Goal: Book appointment/travel/reservation

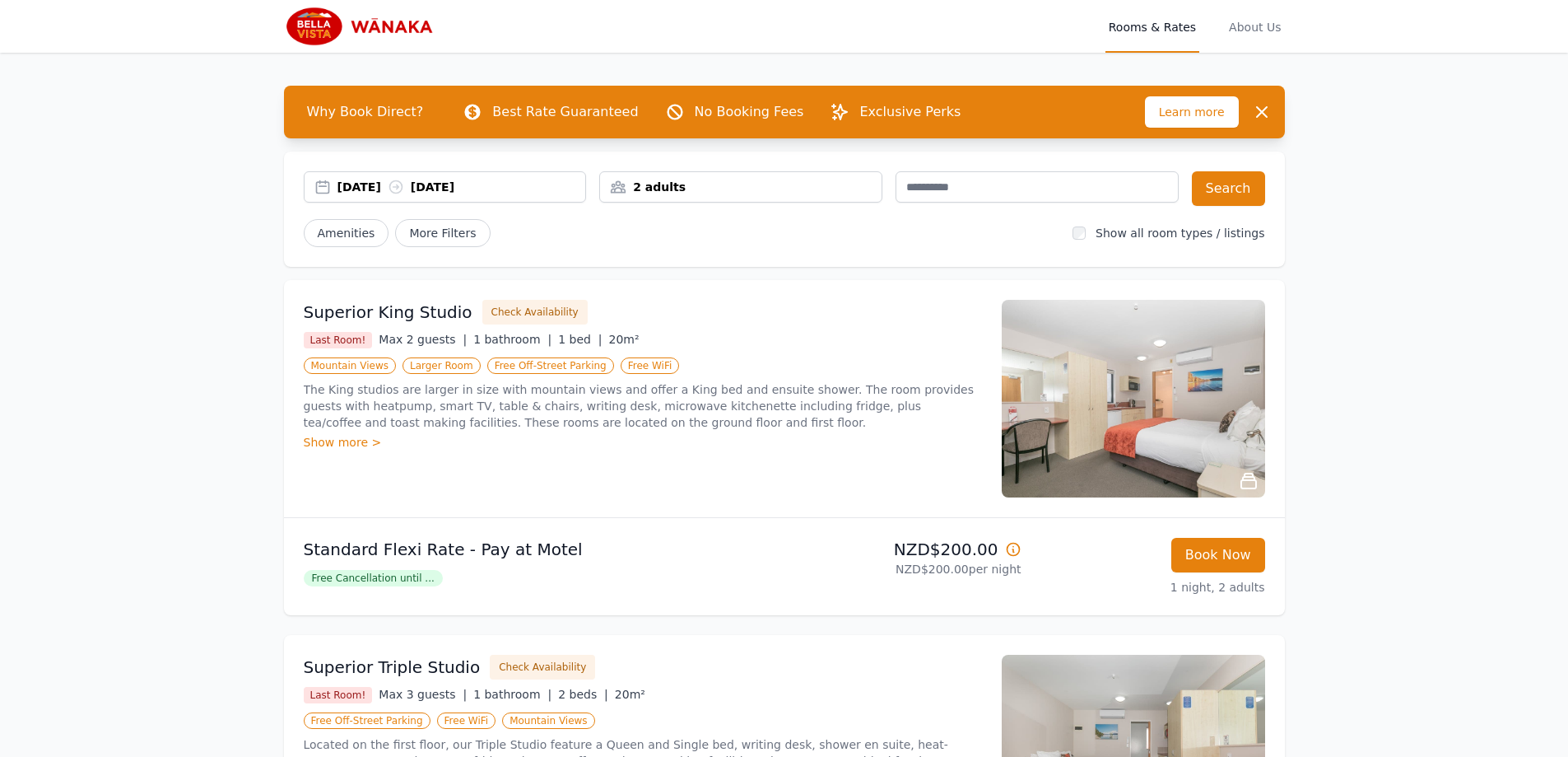
click at [343, 187] on div "[DATE] [DATE]" at bounding box center [461, 187] width 249 height 16
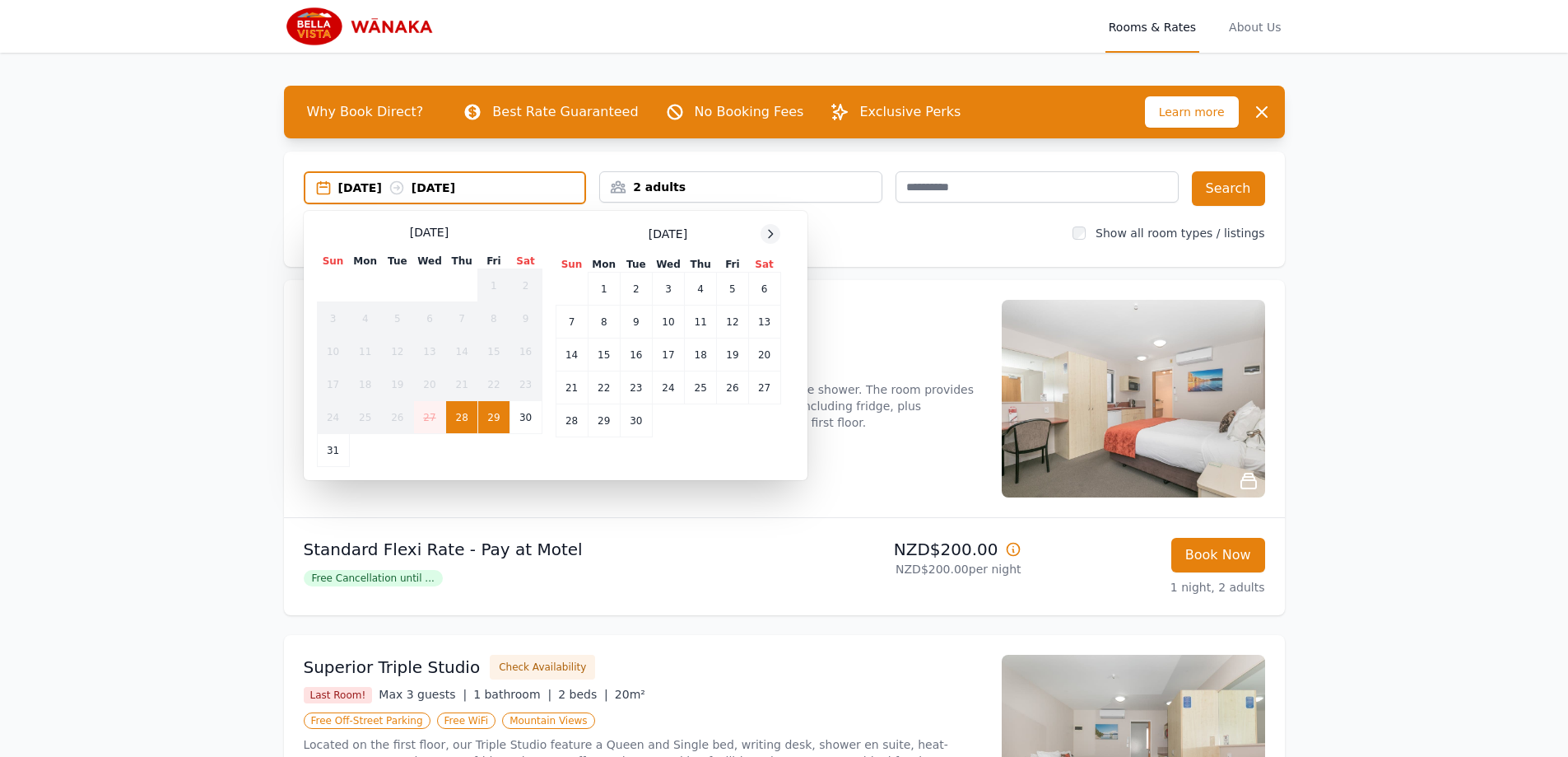
click at [767, 234] on icon at bounding box center [770, 234] width 13 height 13
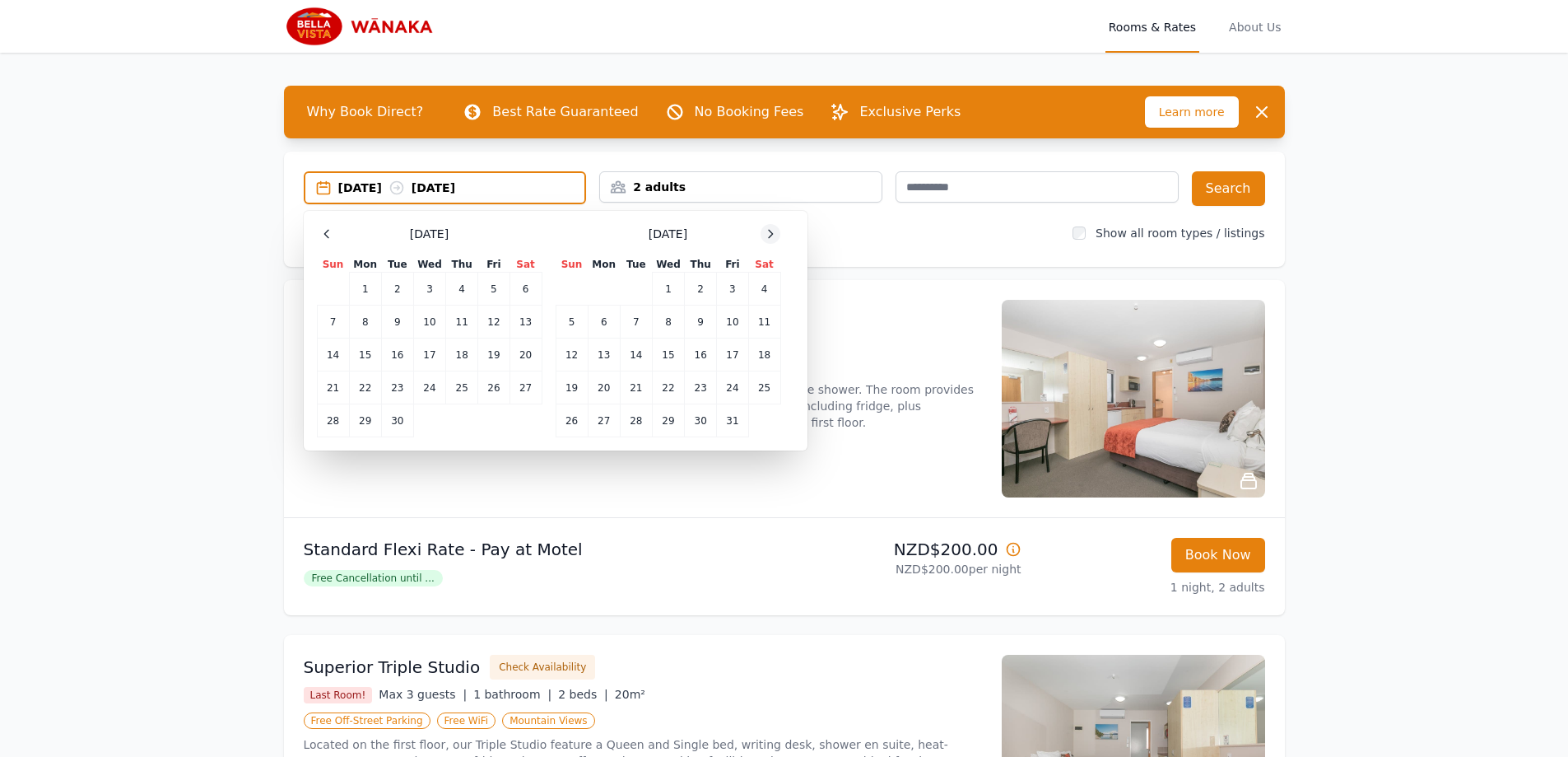
click at [767, 234] on icon at bounding box center [770, 234] width 13 height 13
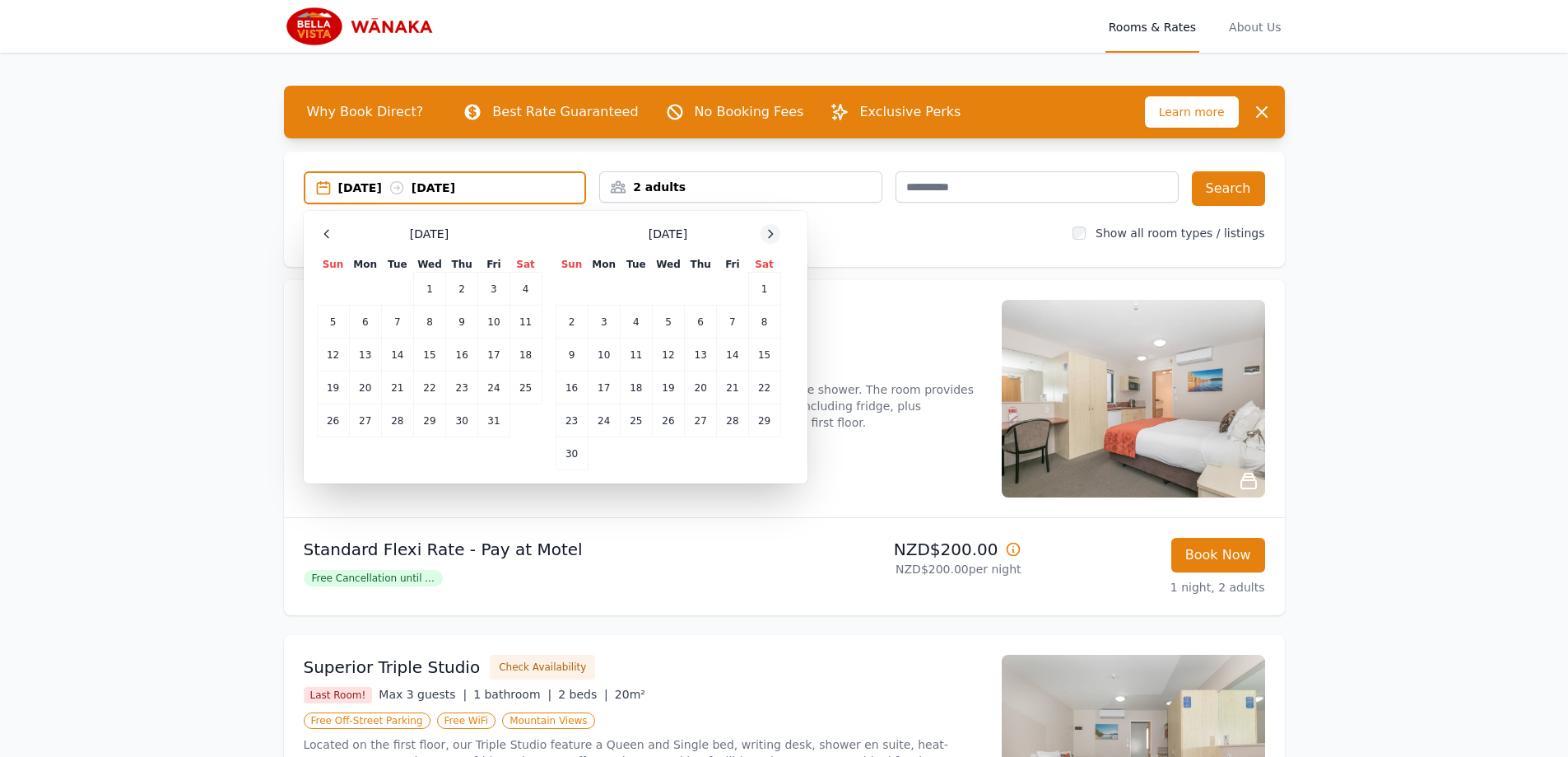
click at [767, 234] on icon at bounding box center [770, 234] width 13 height 13
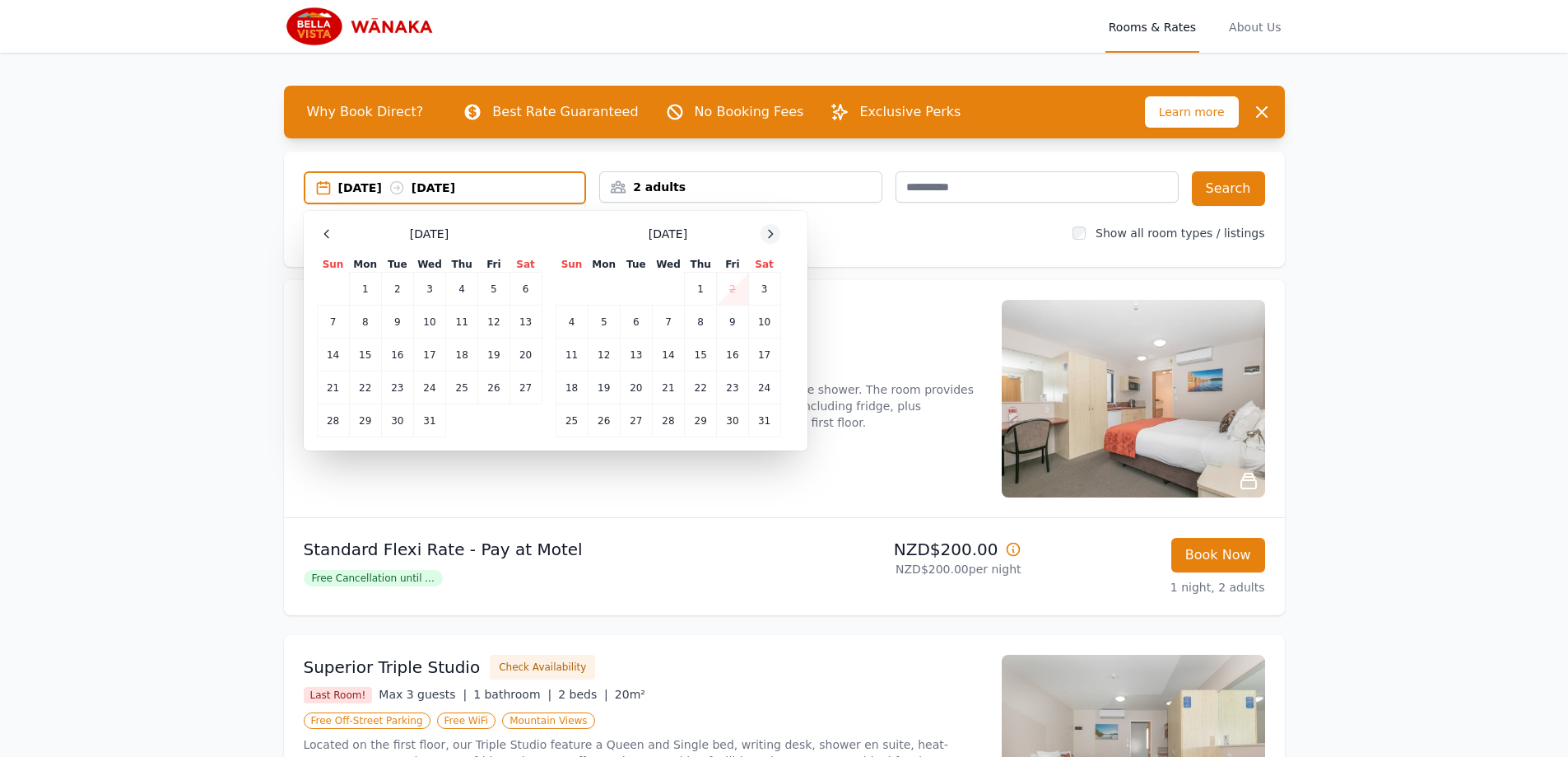
click at [767, 234] on icon at bounding box center [770, 234] width 13 height 13
click at [461, 313] on td "12" at bounding box center [462, 321] width 32 height 33
click at [526, 325] on td "14" at bounding box center [526, 321] width 32 height 33
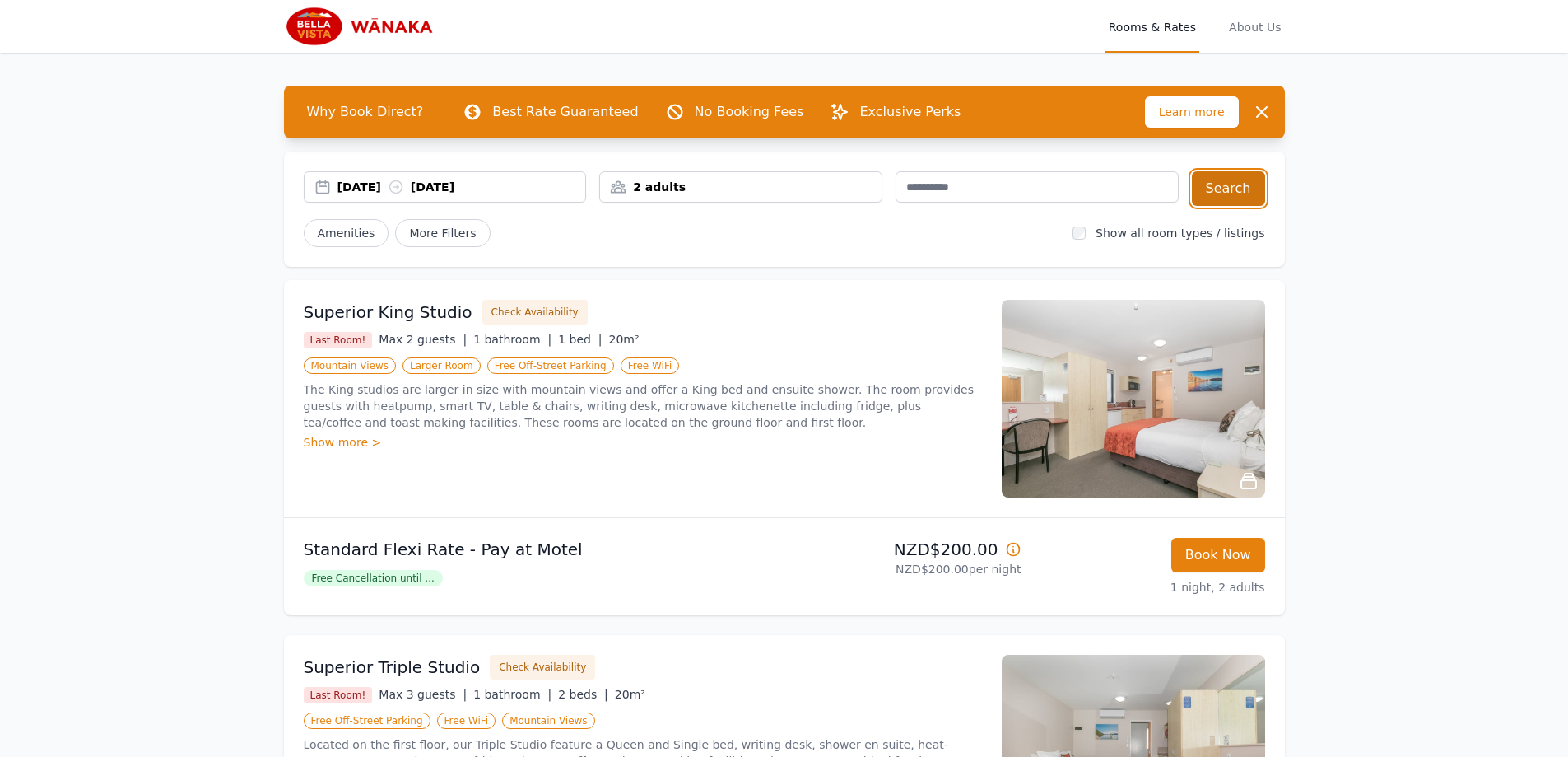
click at [1254, 187] on button "Search" at bounding box center [1228, 188] width 73 height 35
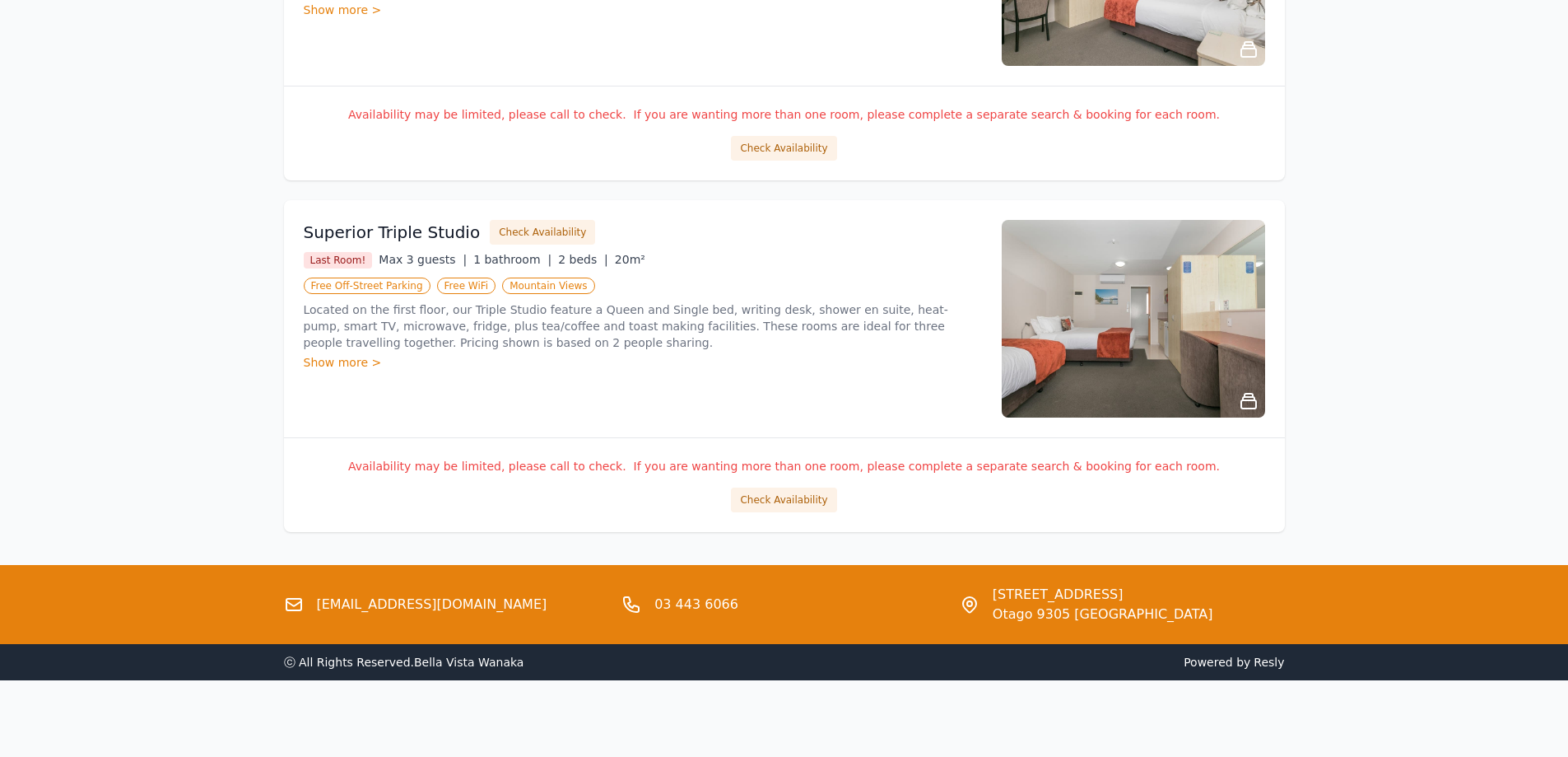
scroll to position [1896, 0]
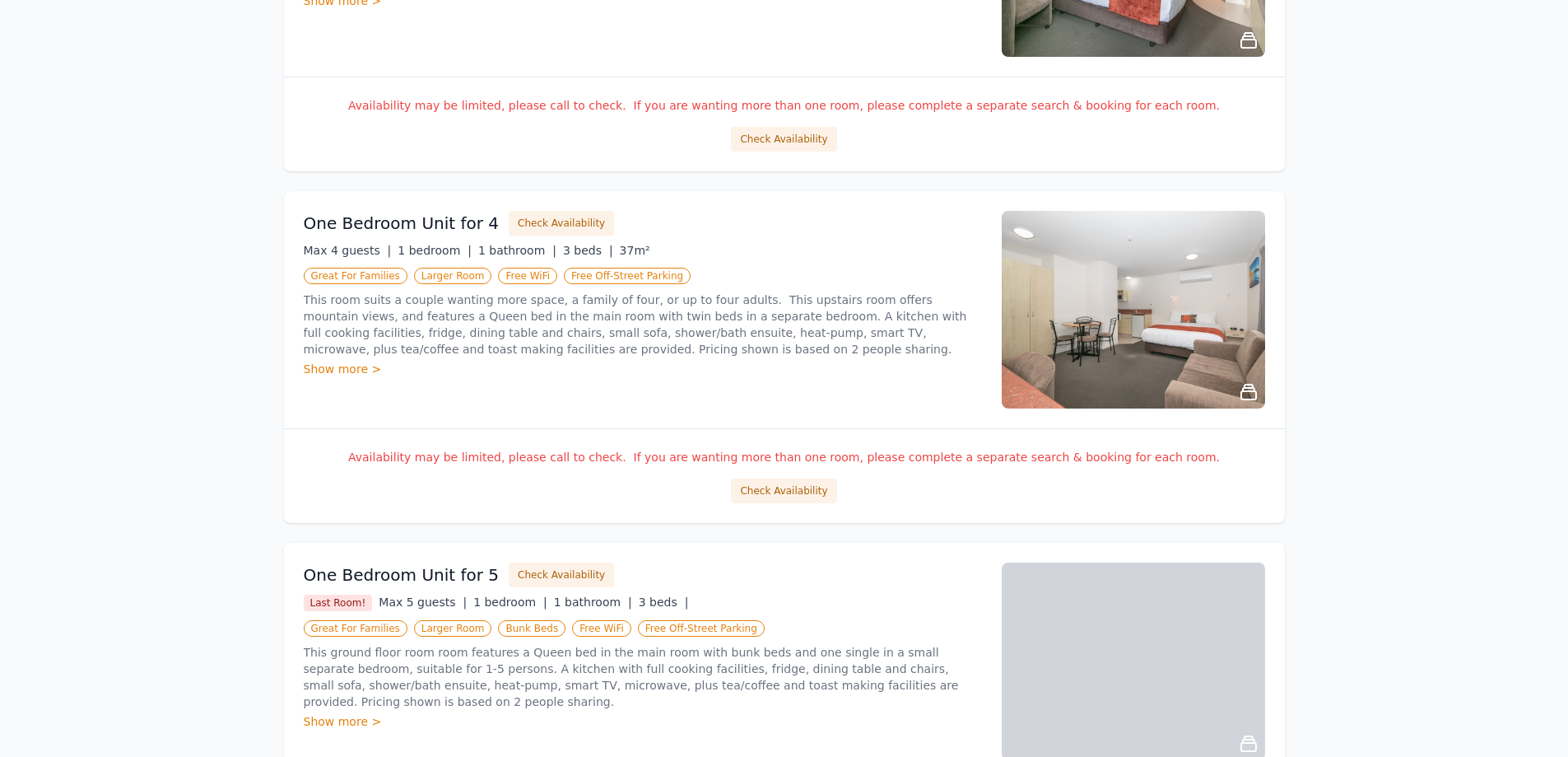
scroll to position [0, 0]
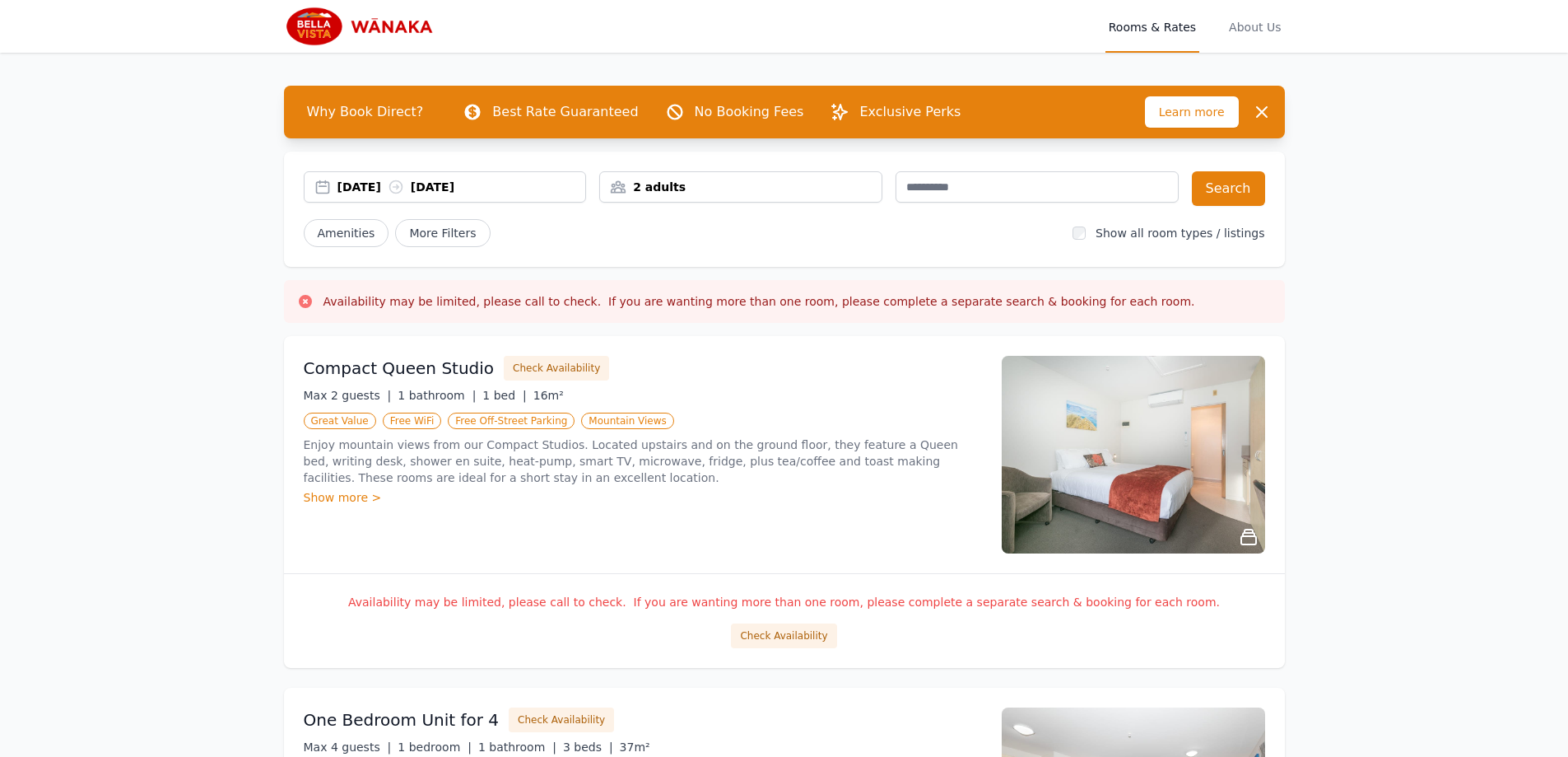
click at [404, 188] on icon at bounding box center [395, 187] width 16 height 16
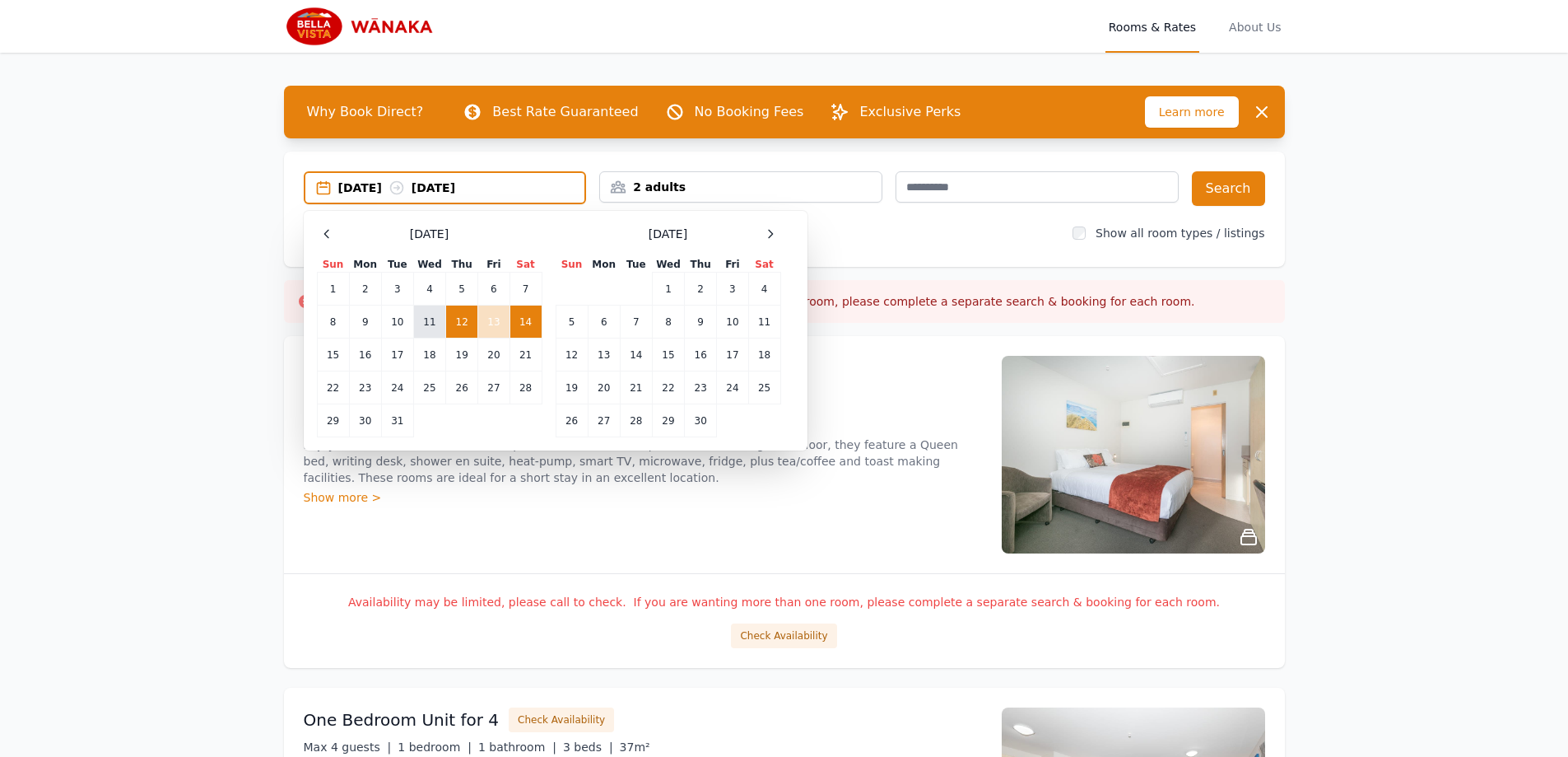
click at [439, 326] on td "11" at bounding box center [429, 321] width 32 height 33
click at [492, 322] on td "13" at bounding box center [494, 321] width 31 height 33
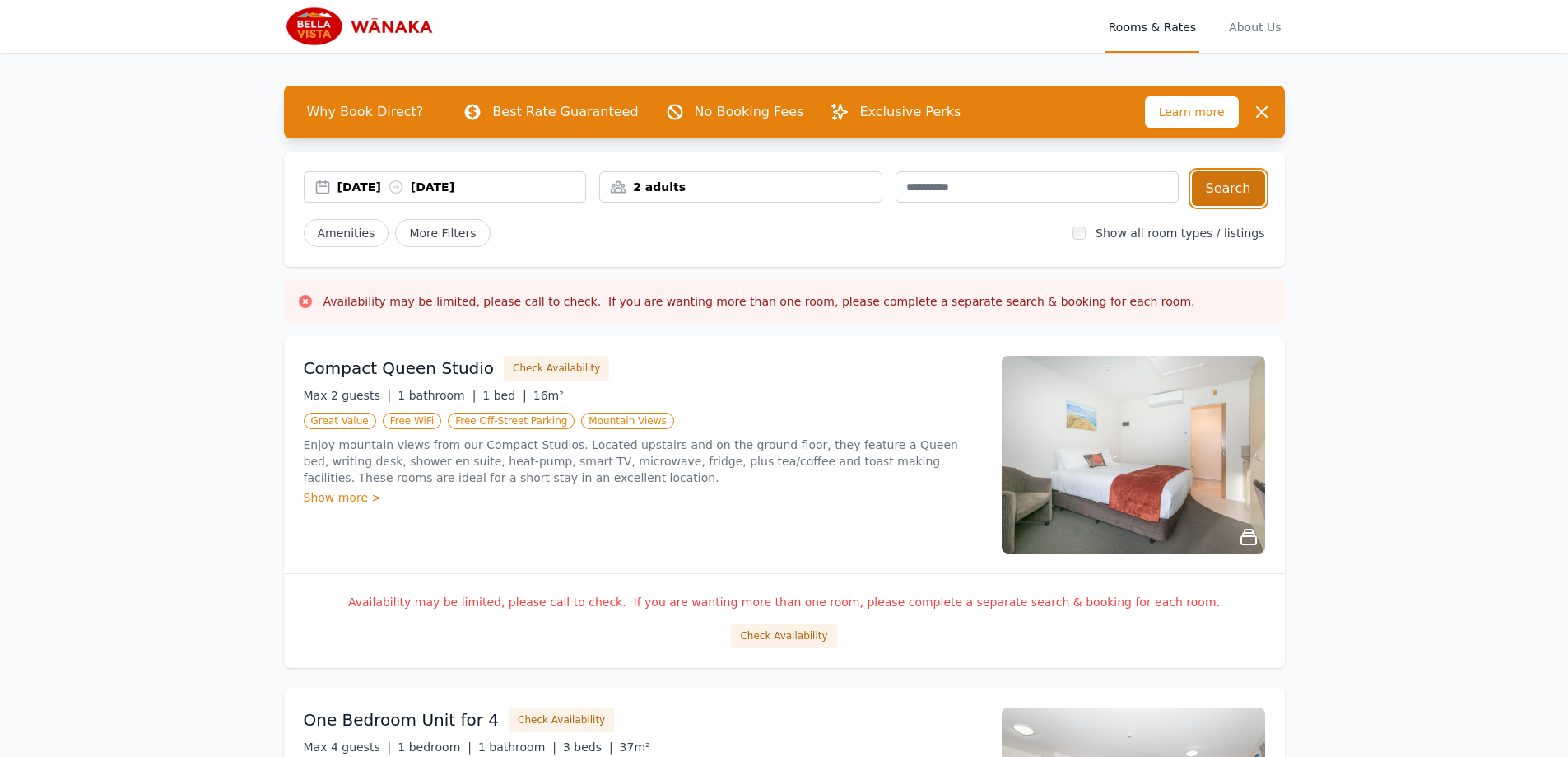
click at [1246, 183] on button "Search" at bounding box center [1228, 188] width 73 height 35
